Goal: Find specific page/section: Find specific page/section

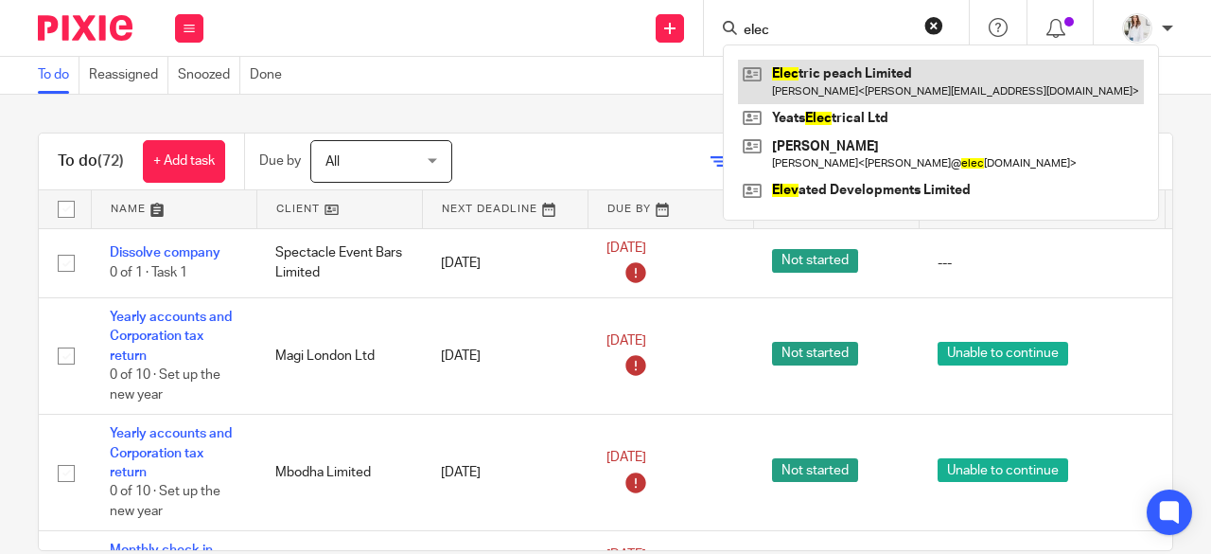
type input "elec"
click at [804, 77] on link at bounding box center [941, 82] width 406 height 44
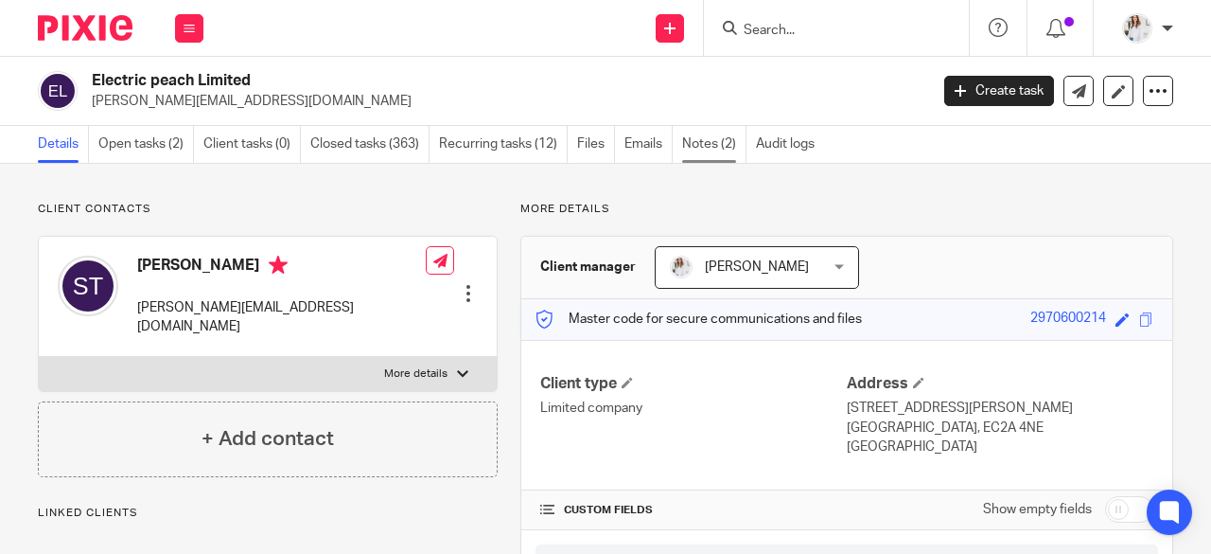
click at [719, 140] on link "Notes (2)" at bounding box center [714, 144] width 64 height 37
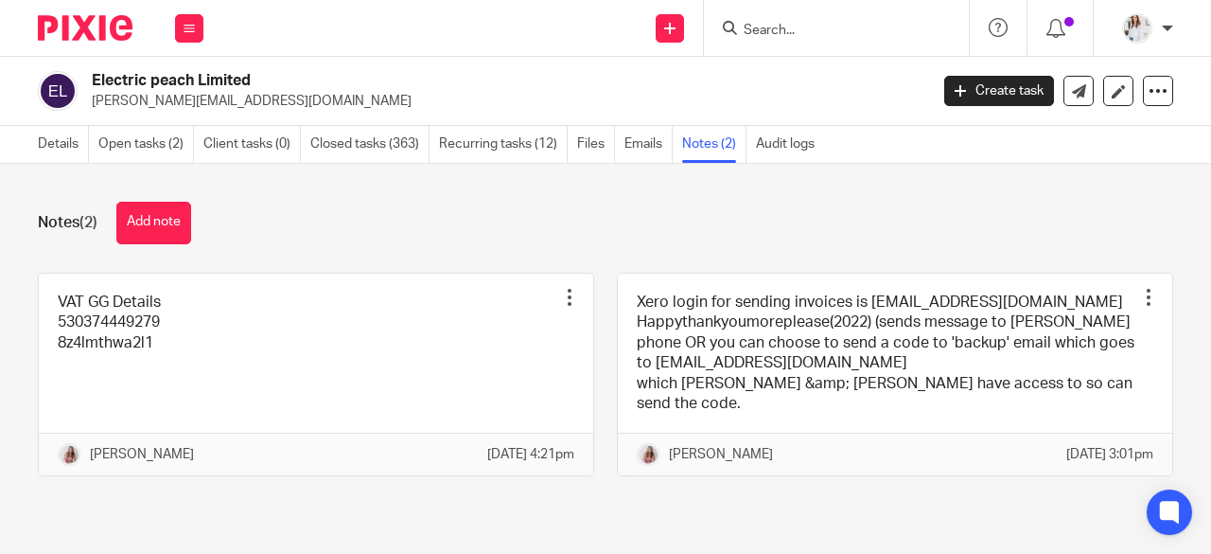
click at [788, 35] on input "Search" at bounding box center [827, 31] width 170 height 17
